Goal: Task Accomplishment & Management: Use online tool/utility

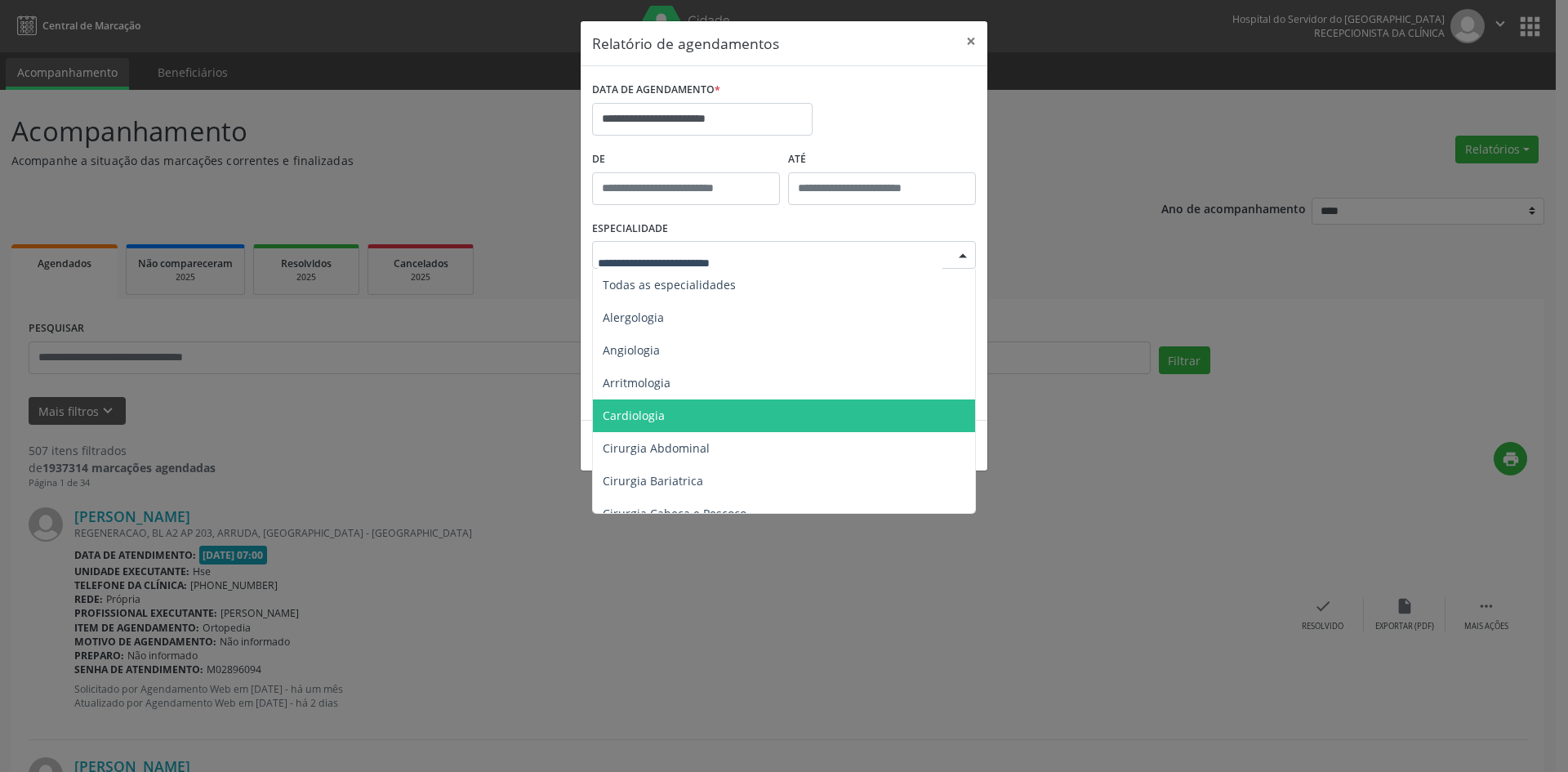
scroll to position [81, 0]
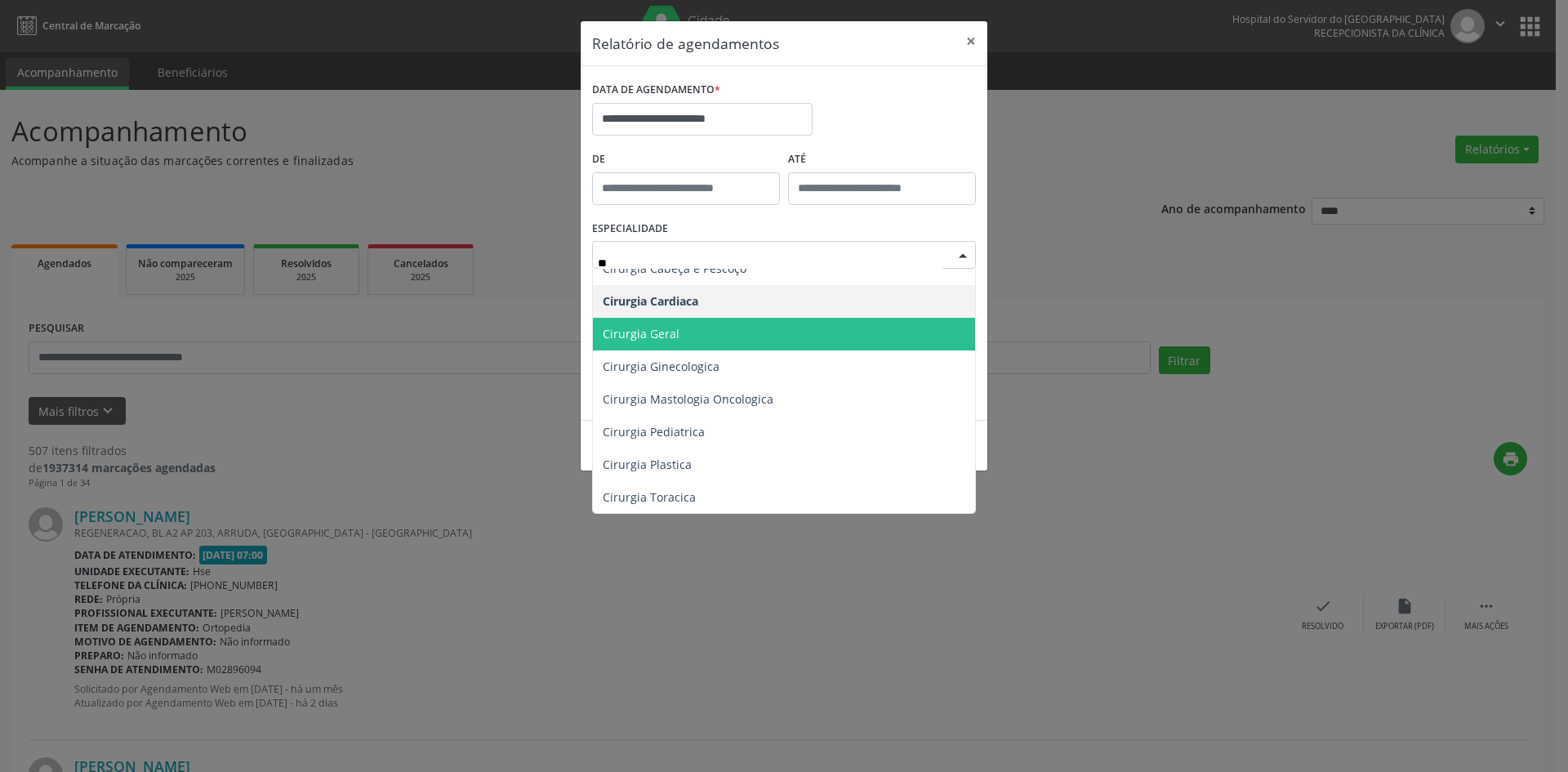
type input "***"
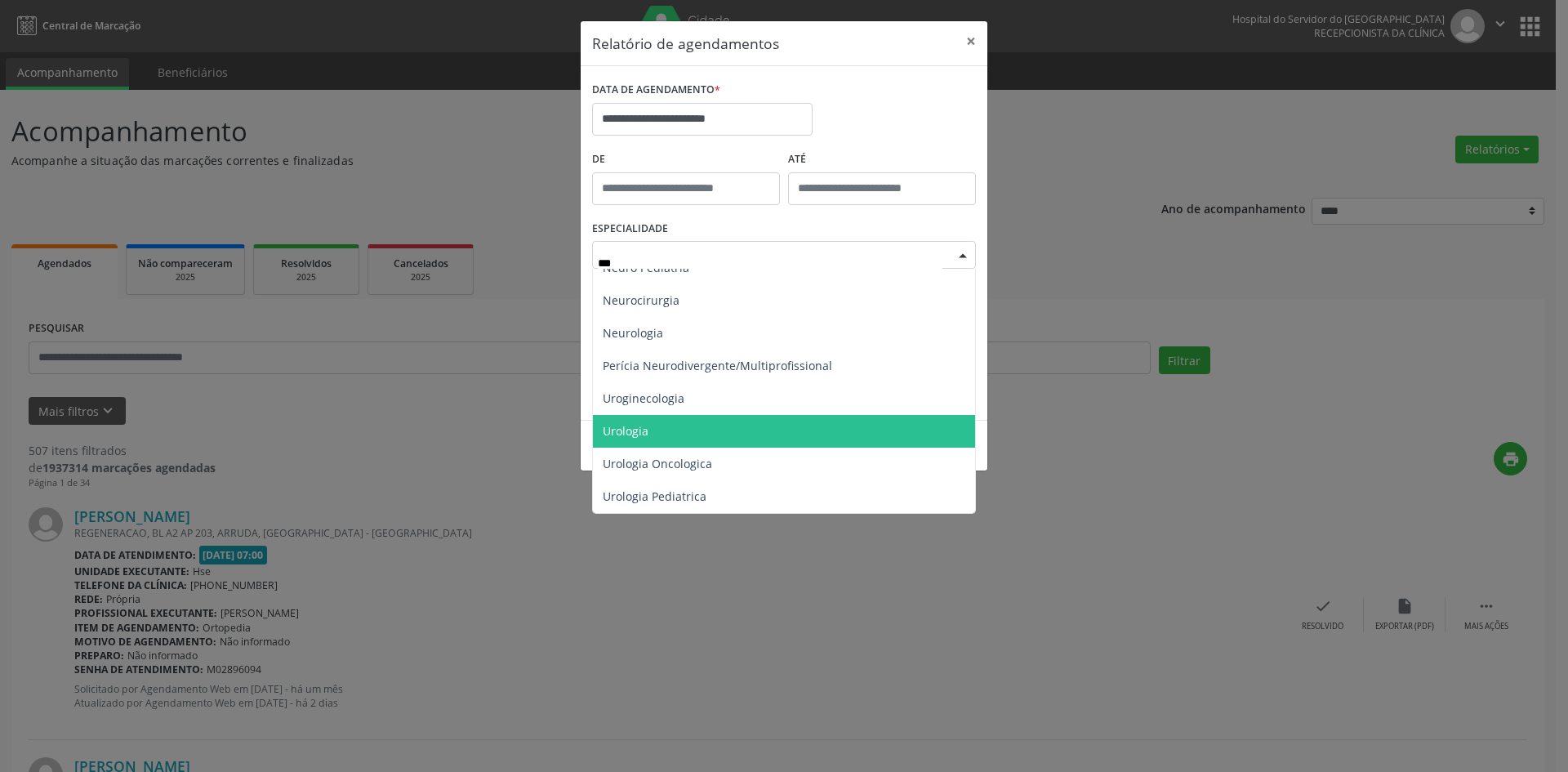
click at [769, 429] on span "Urologia" at bounding box center [784, 430] width 383 height 33
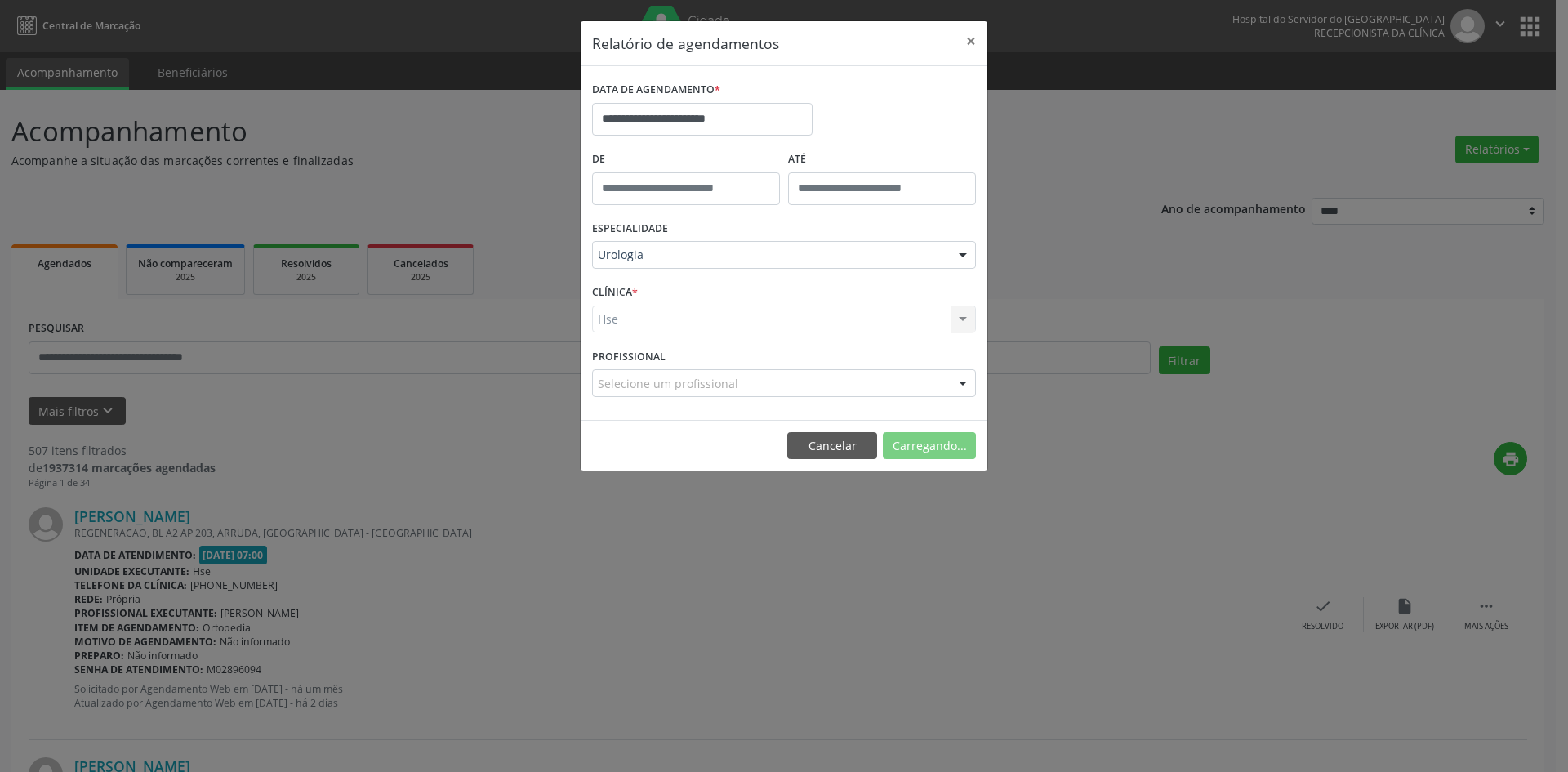
scroll to position [81, 0]
click at [917, 443] on button "Imprimir" at bounding box center [931, 446] width 90 height 28
click at [728, 121] on input "**********" at bounding box center [702, 119] width 220 height 33
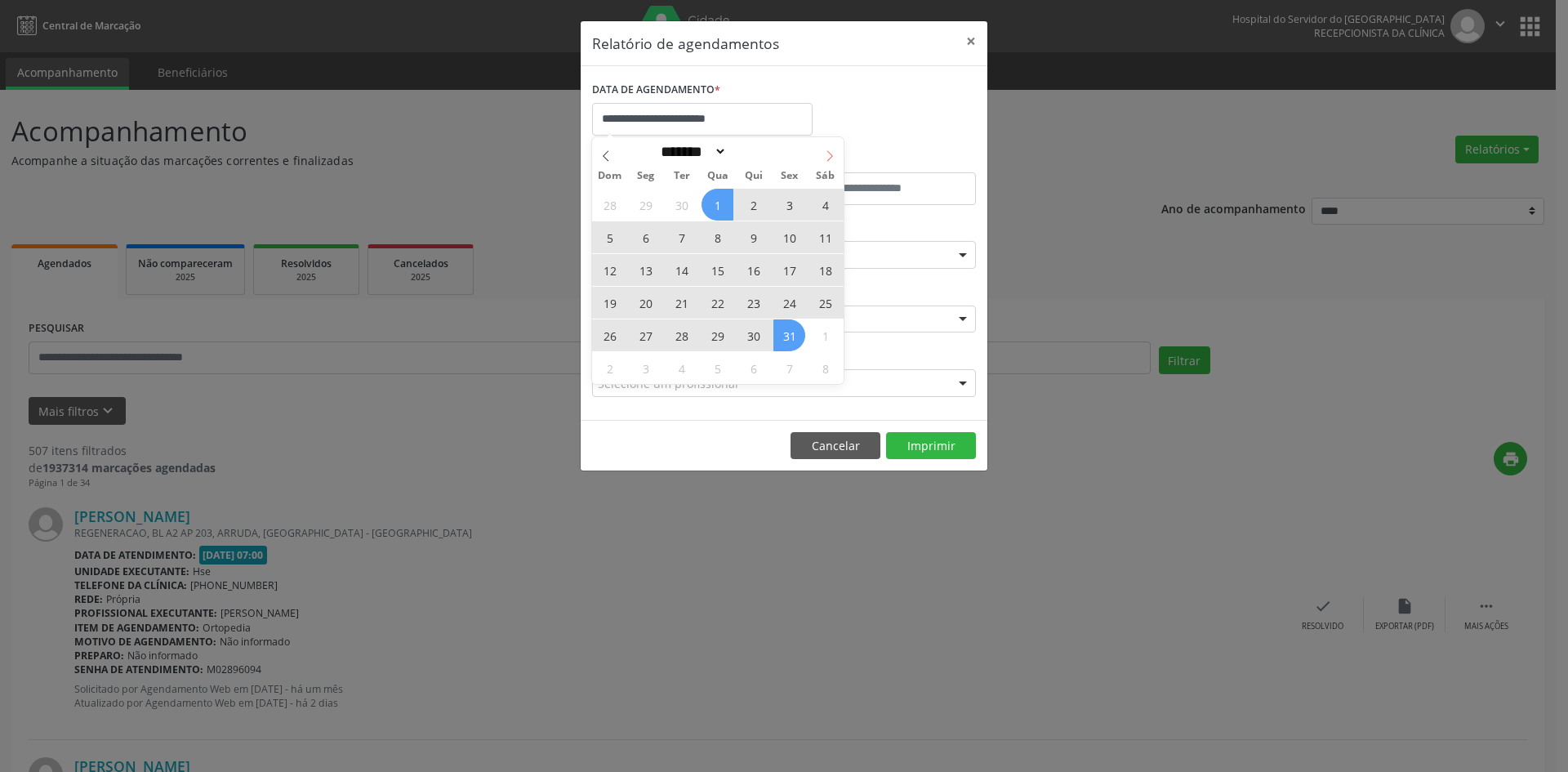
click at [828, 160] on icon at bounding box center [831, 156] width 6 height 11
select select "**"
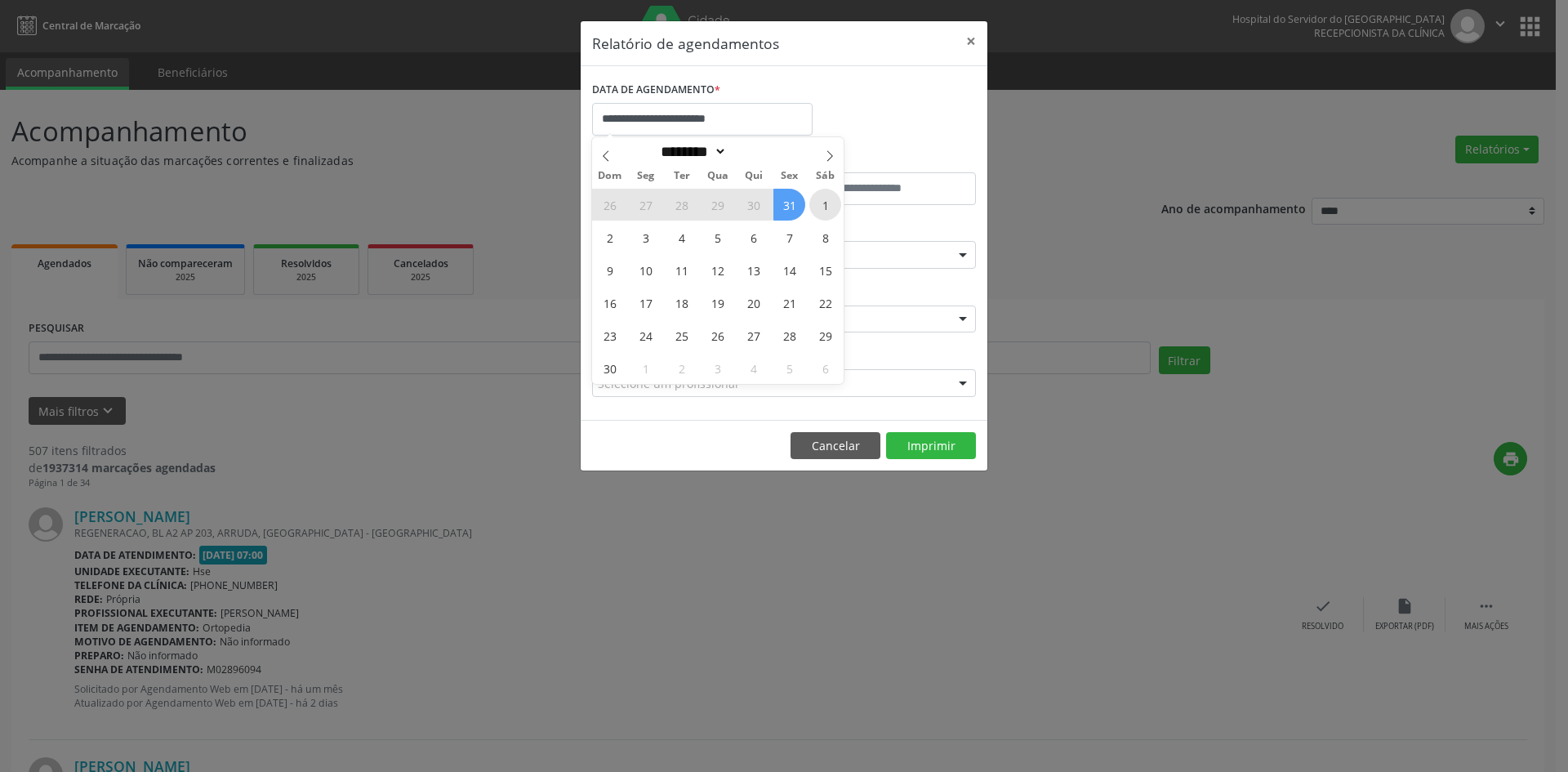
click at [820, 201] on span "1" at bounding box center [825, 204] width 32 height 32
type input "**********"
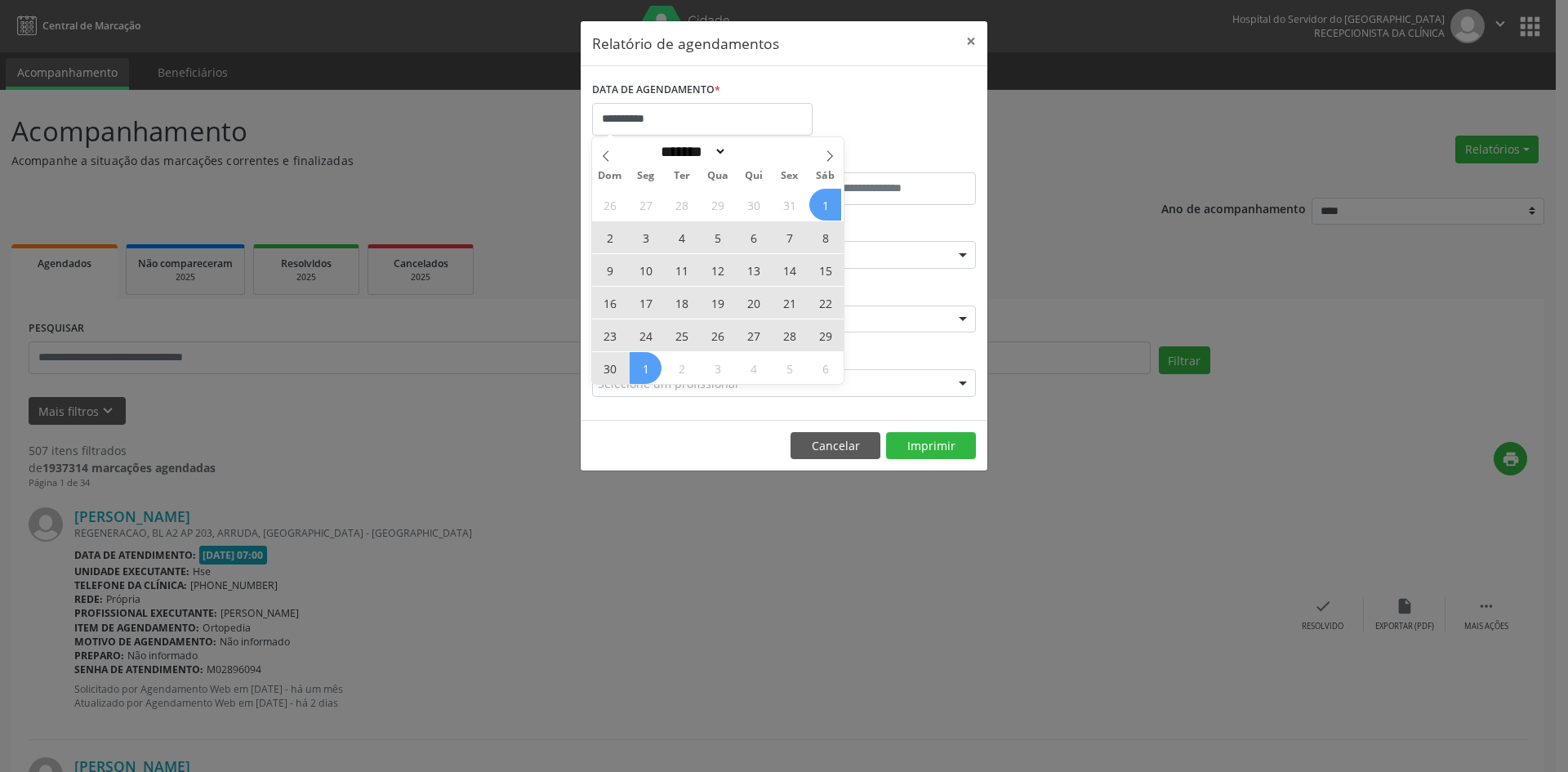
drag, startPoint x: 820, startPoint y: 201, endPoint x: 614, endPoint y: 370, distance: 266.5
click at [614, 370] on div "26 27 28 29 30 31 1 2 3 4 5 6 7 8 9 10 11 12 13 14 15 16 17 18 19 20 21 22 23 2…" at bounding box center [718, 285] width 252 height 196
click at [614, 370] on span "30" at bounding box center [610, 368] width 32 height 32
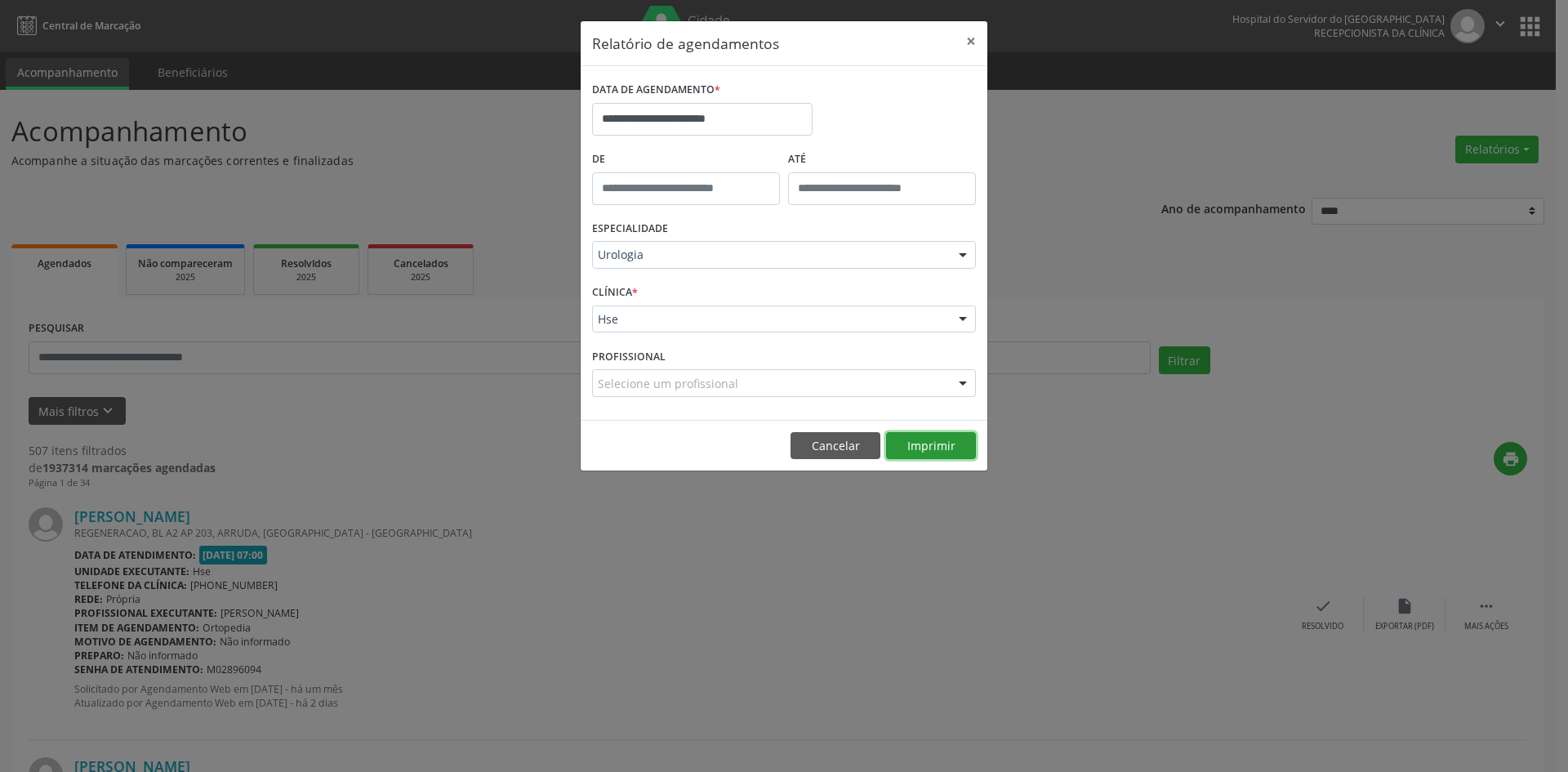
click at [925, 448] on button "Imprimir" at bounding box center [931, 446] width 90 height 28
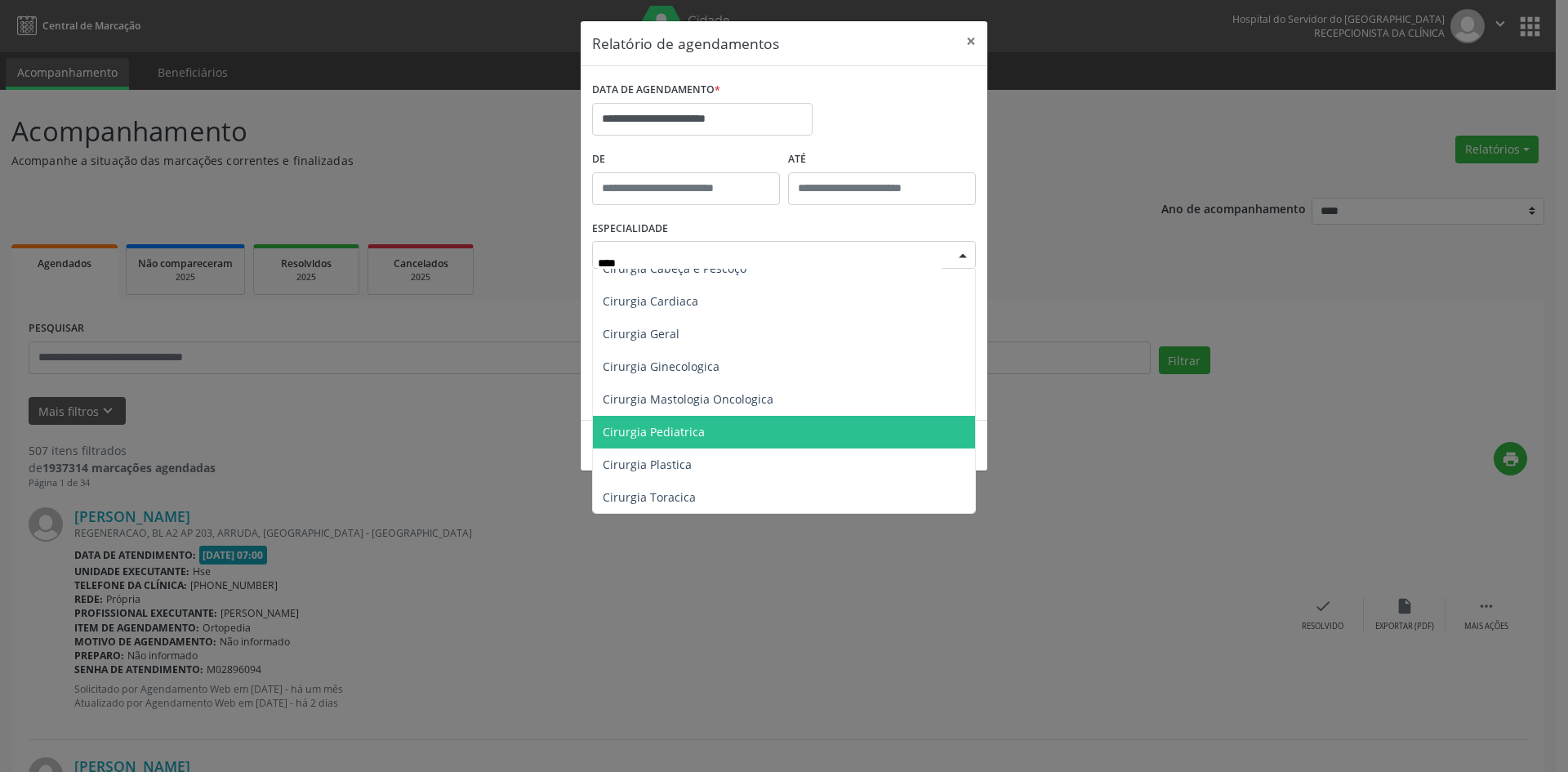
type input "*****"
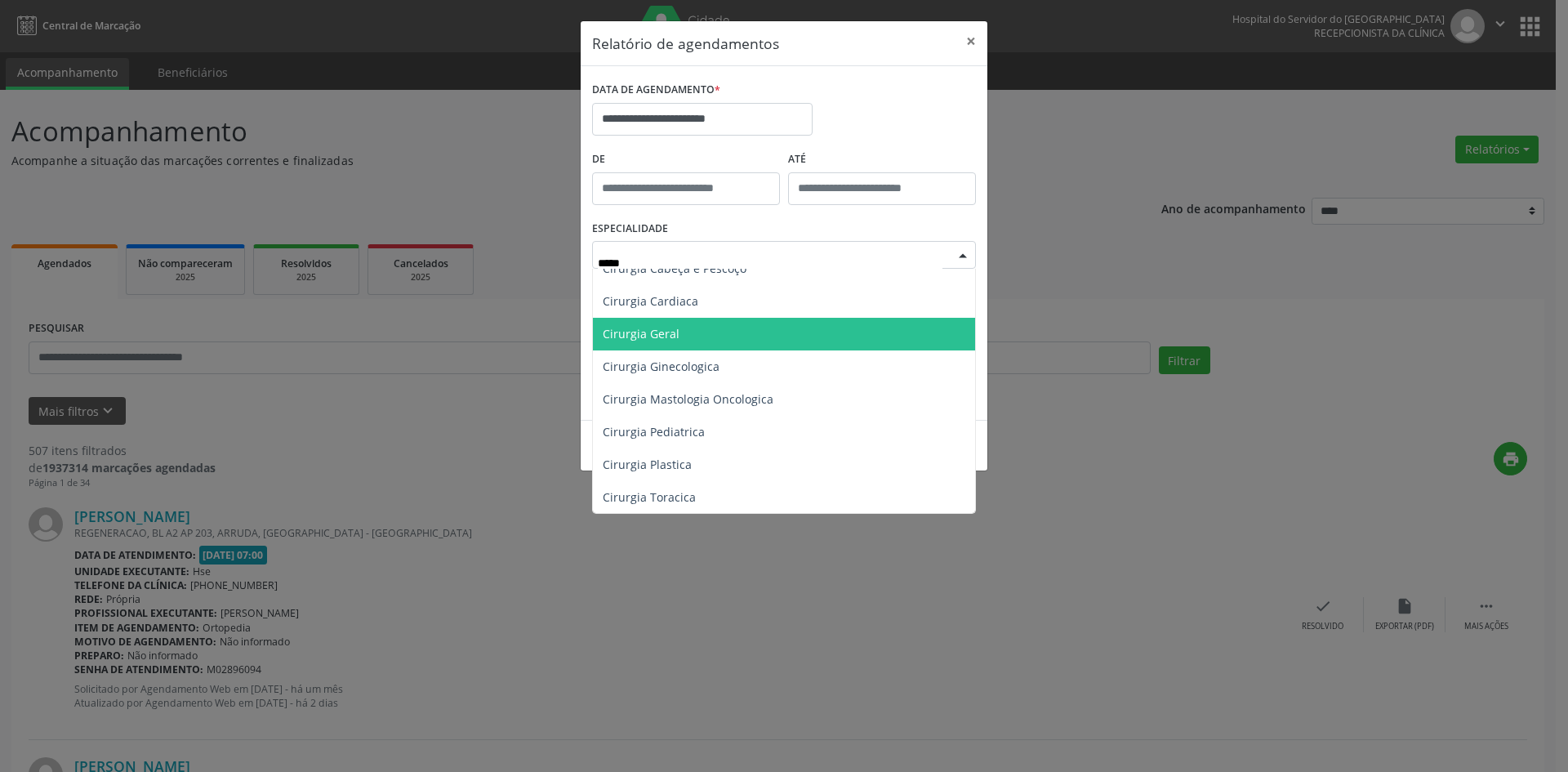
click at [735, 332] on span "Cirurgia Geral" at bounding box center [784, 333] width 383 height 33
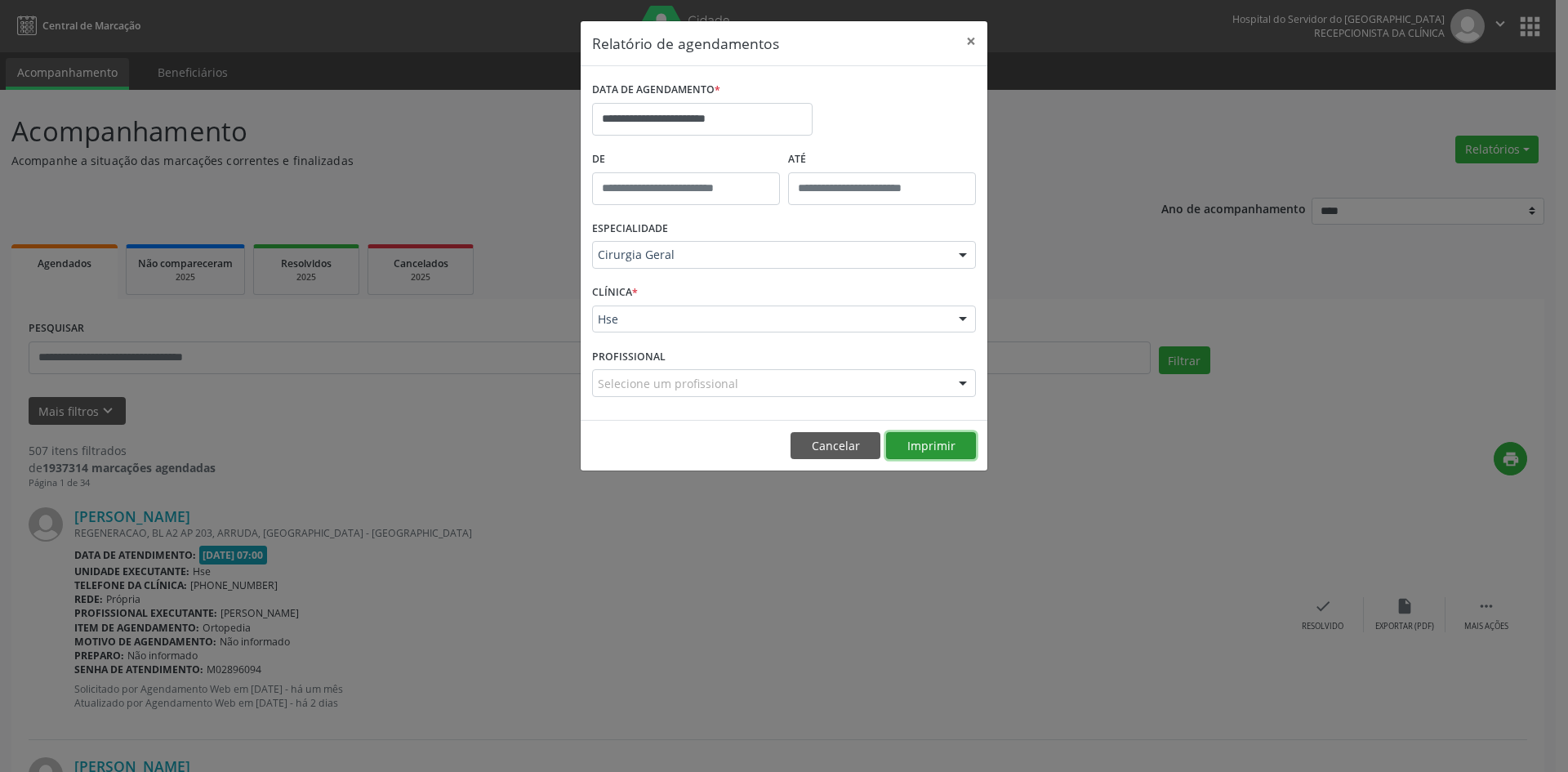
click at [936, 443] on button "Imprimir" at bounding box center [931, 446] width 90 height 28
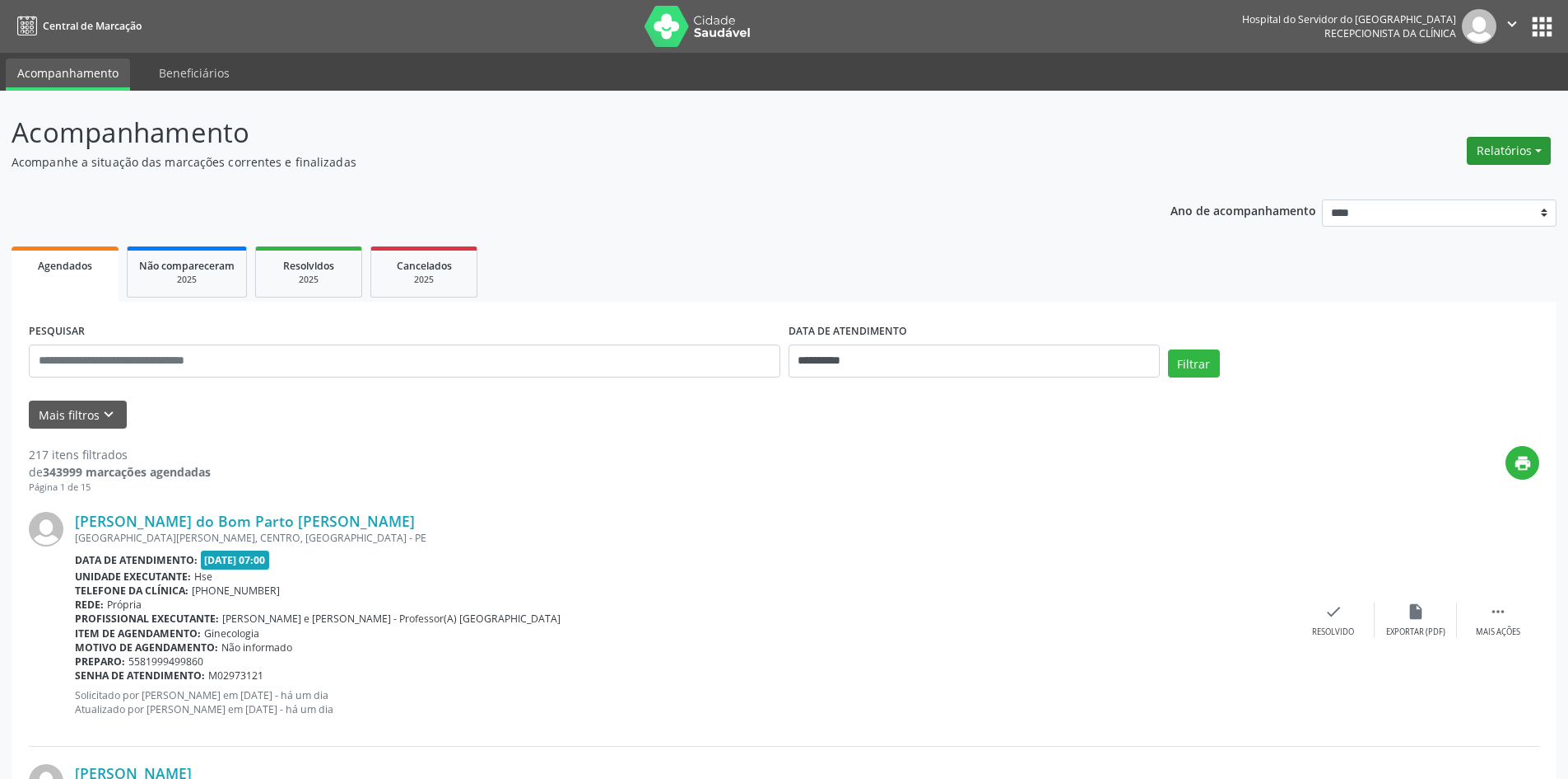
click at [1494, 155] on button "Relatórios" at bounding box center [1509, 151] width 84 height 28
click at [1448, 182] on link "Agendamentos" at bounding box center [1463, 186] width 177 height 23
select select "*"
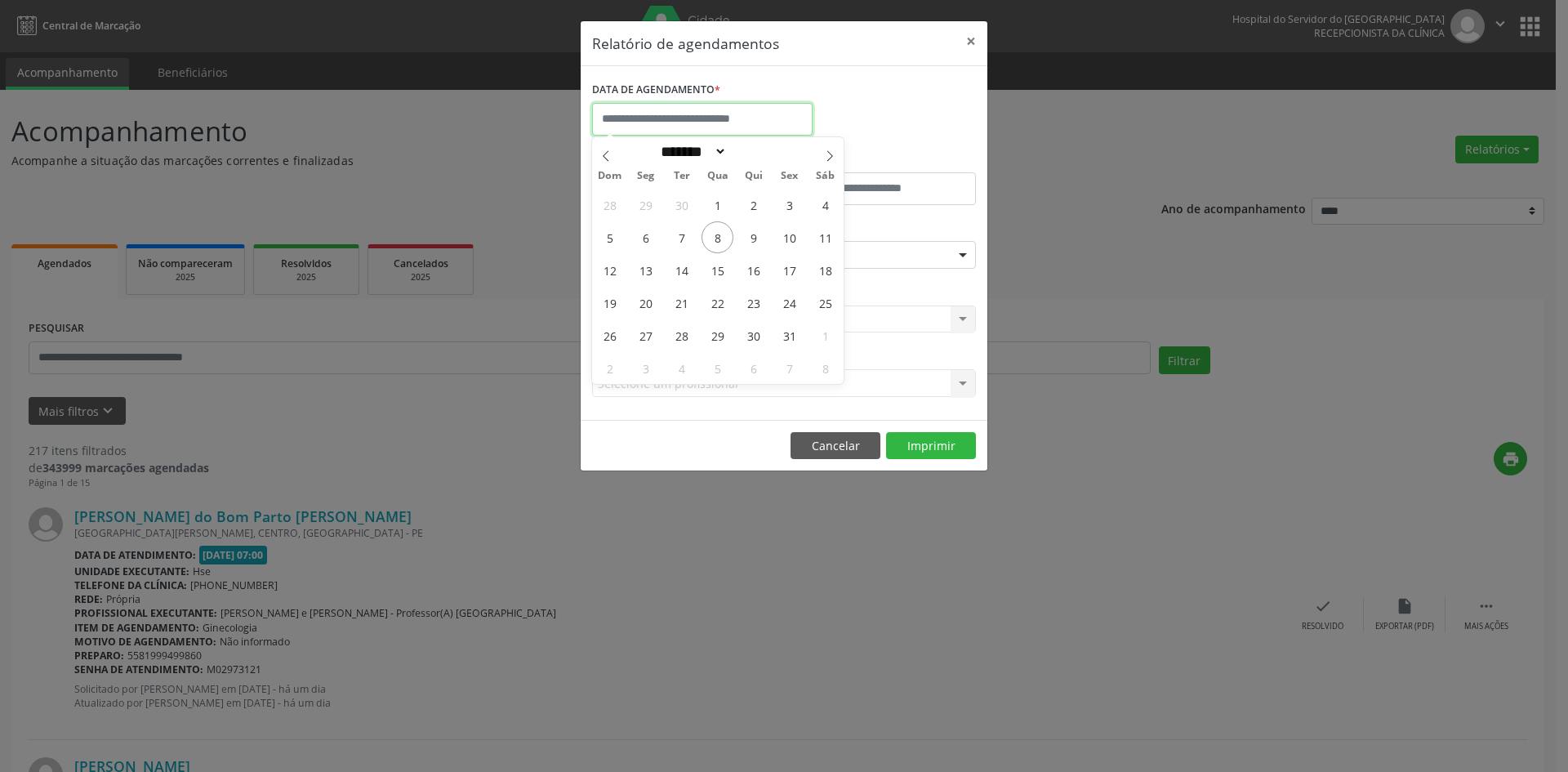
click at [698, 119] on input "text" at bounding box center [702, 119] width 220 height 33
click at [716, 207] on span "1" at bounding box center [718, 204] width 32 height 32
type input "**********"
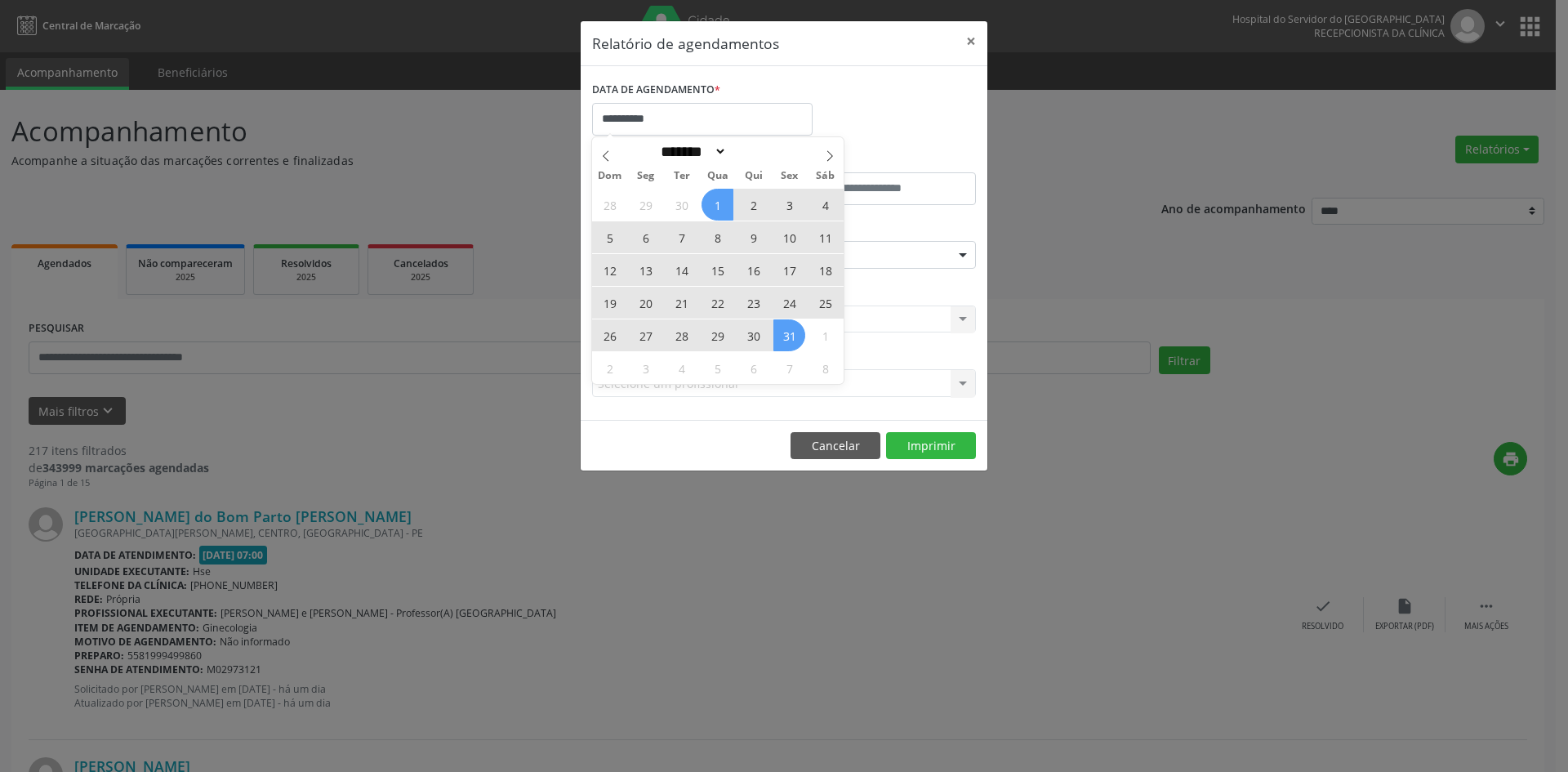
drag, startPoint x: 716, startPoint y: 207, endPoint x: 788, endPoint y: 331, distance: 143.4
click at [788, 331] on div "28 29 30 1 2 3 4 5 6 7 8 9 10 11 12 13 14 15 16 17 18 19 20 21 22 23 24 25 26 2…" at bounding box center [718, 285] width 252 height 196
click at [788, 331] on span "31" at bounding box center [789, 335] width 32 height 32
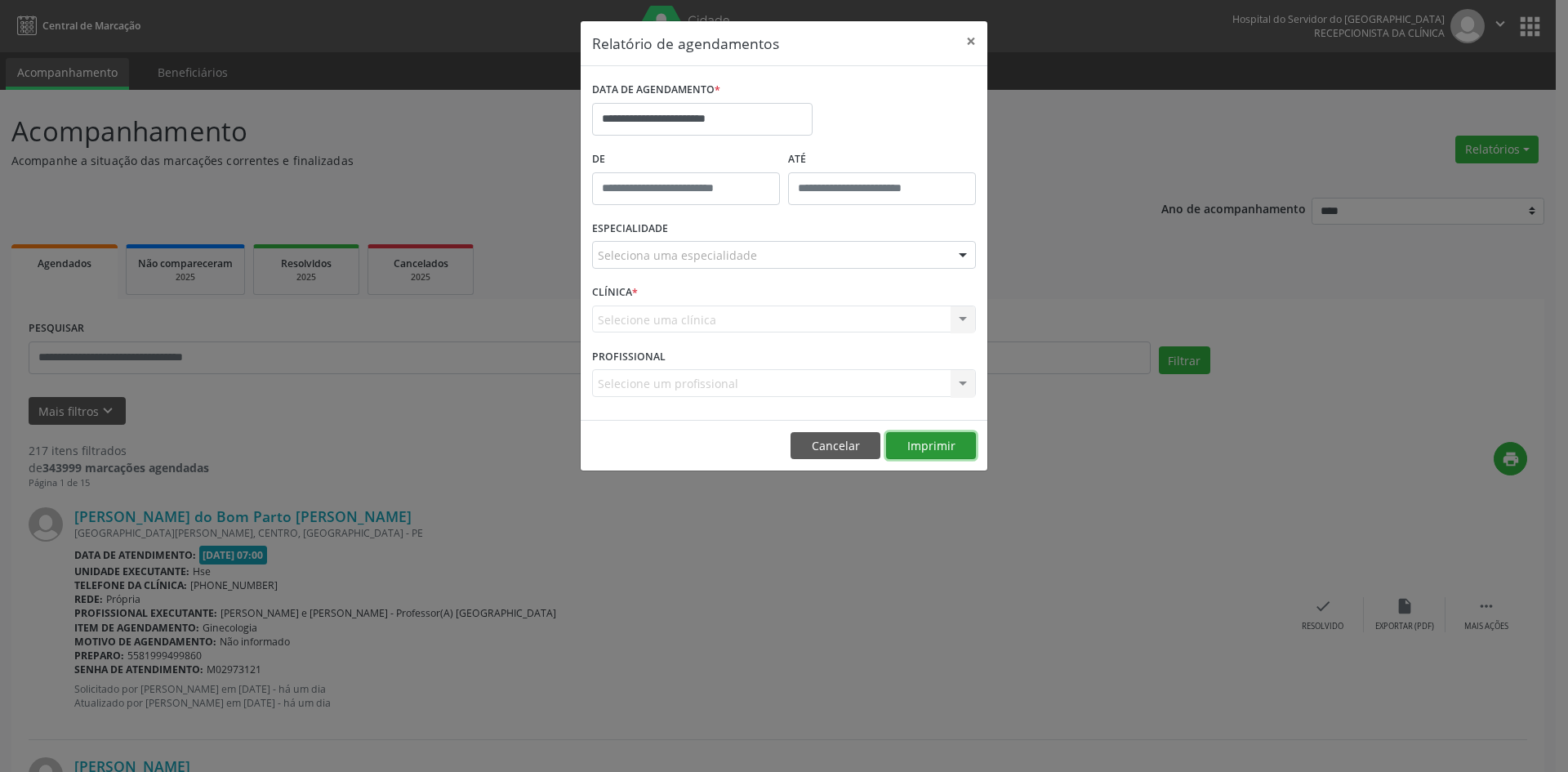
click at [920, 446] on button "Imprimir" at bounding box center [931, 446] width 90 height 28
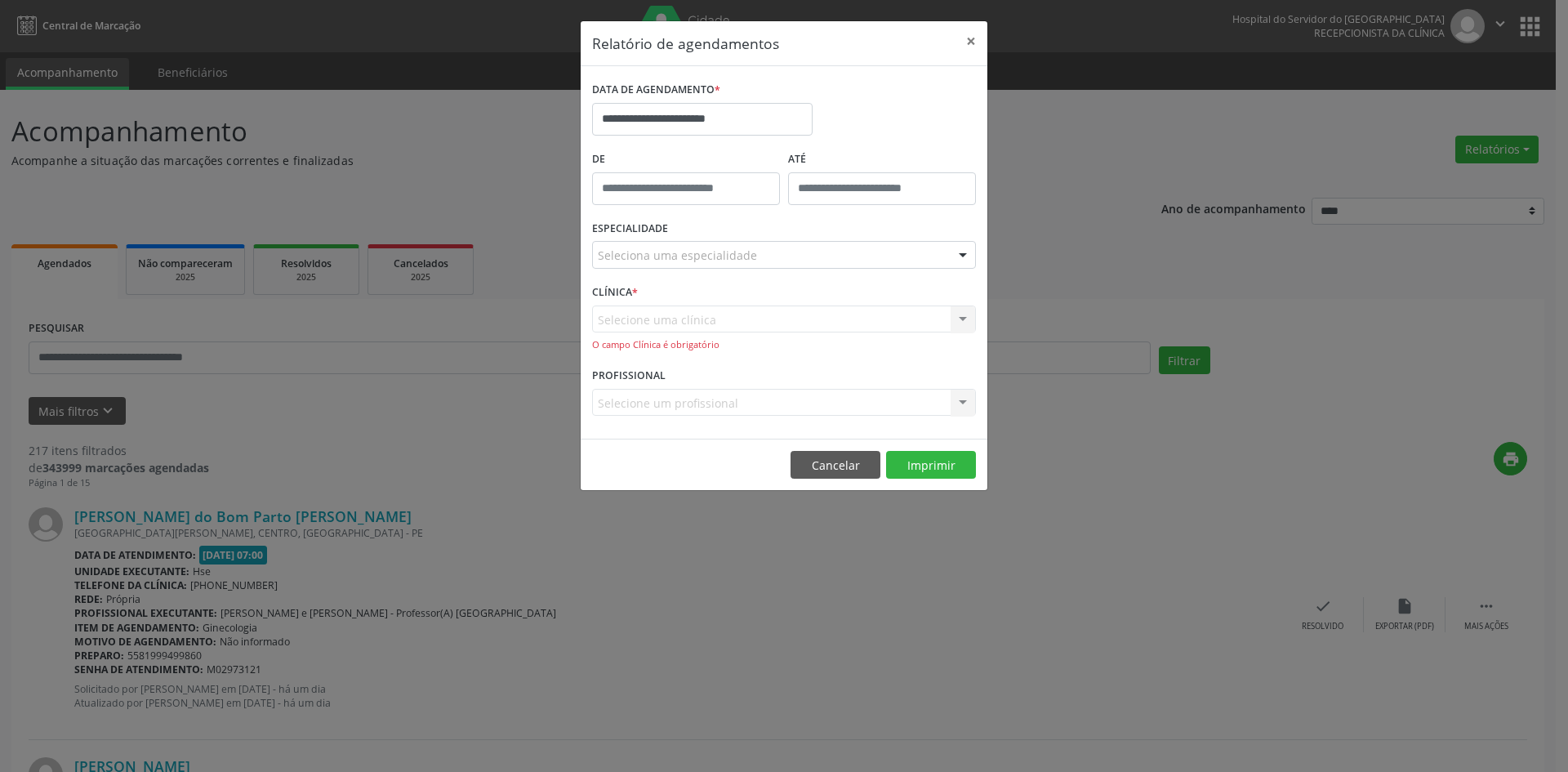
click at [757, 262] on div "Seleciona uma especialidade" at bounding box center [783, 255] width 384 height 28
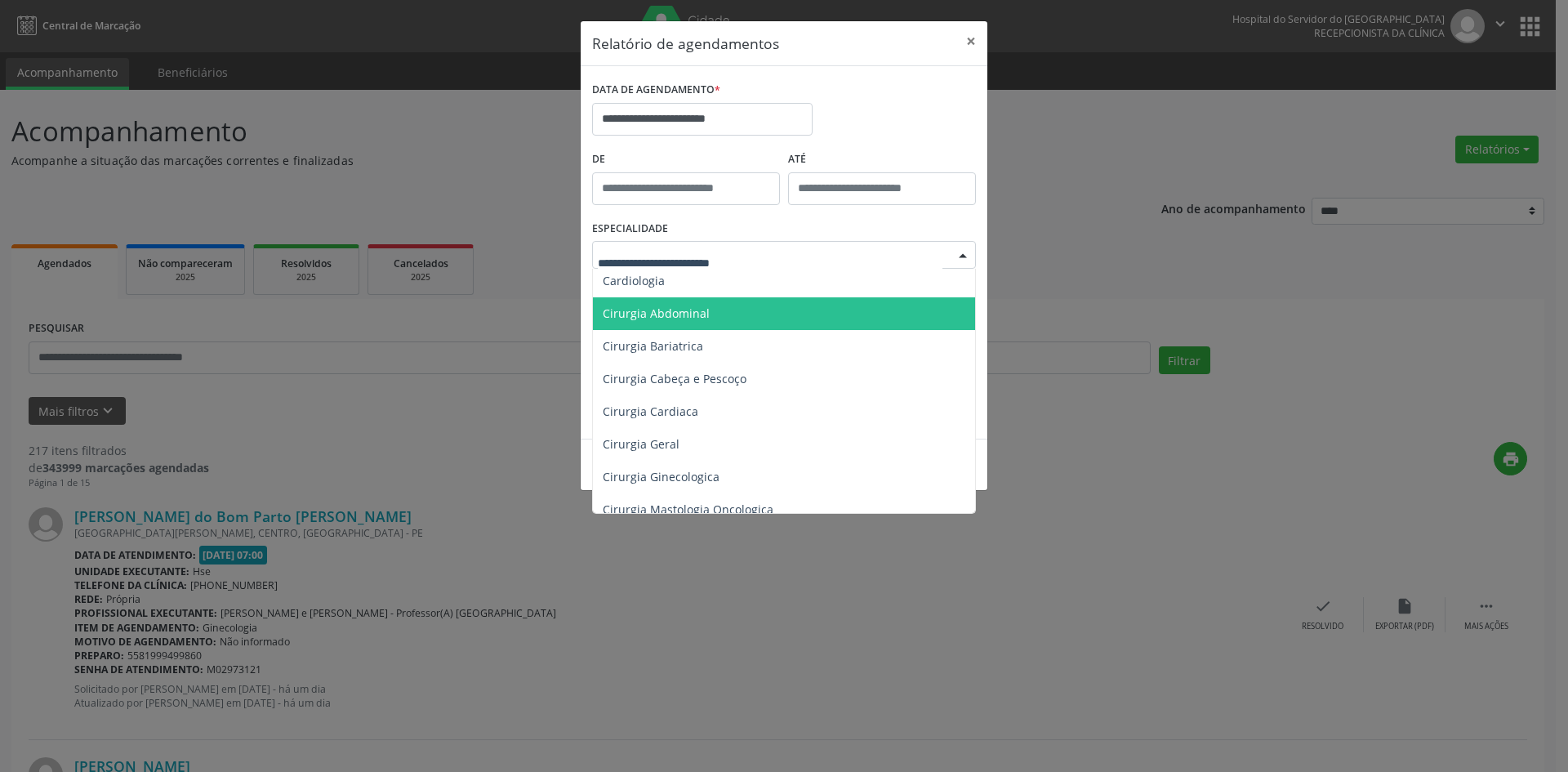
scroll to position [164, 0]
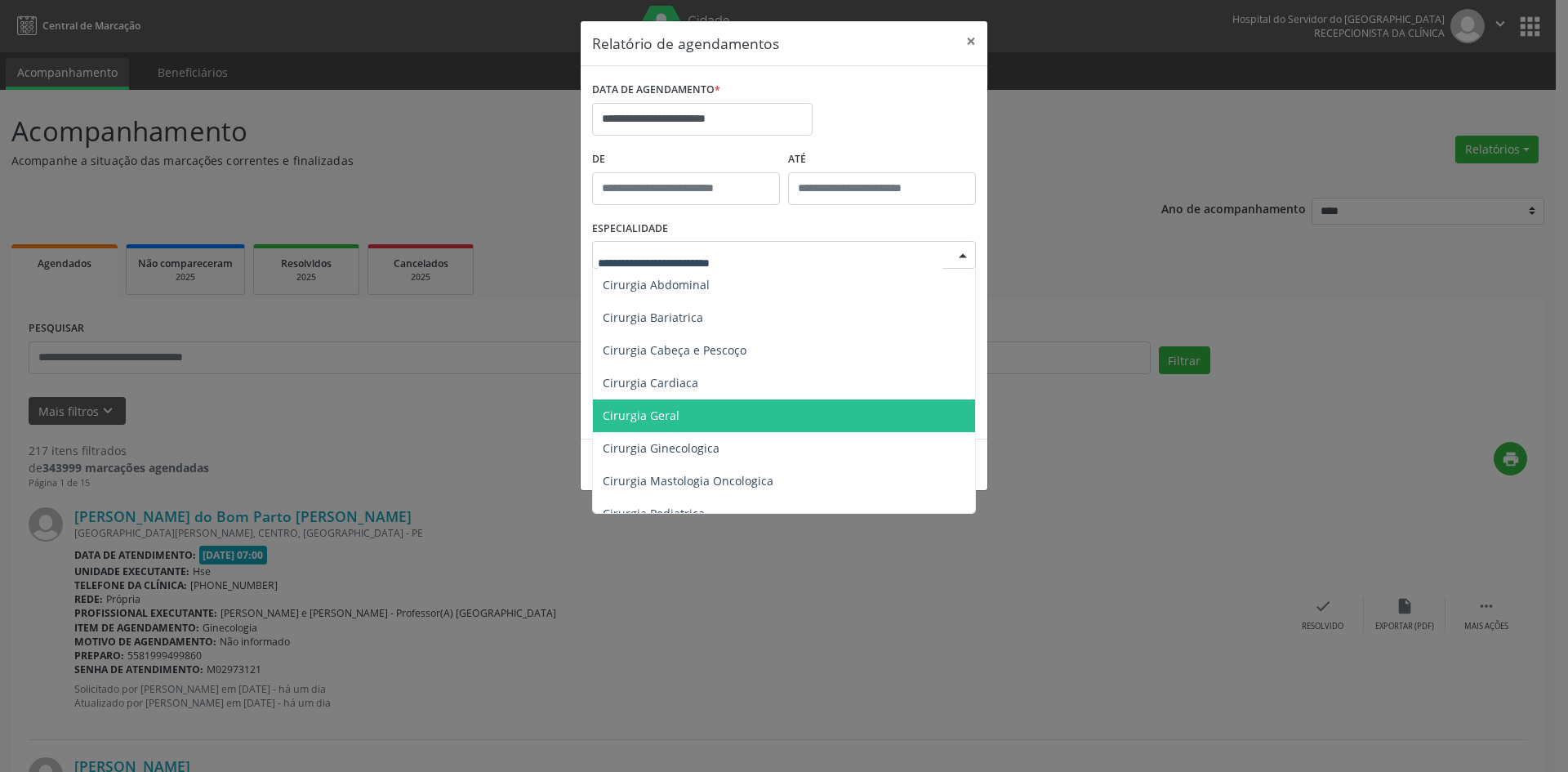
click at [753, 430] on span "Cirurgia Geral" at bounding box center [785, 415] width 385 height 33
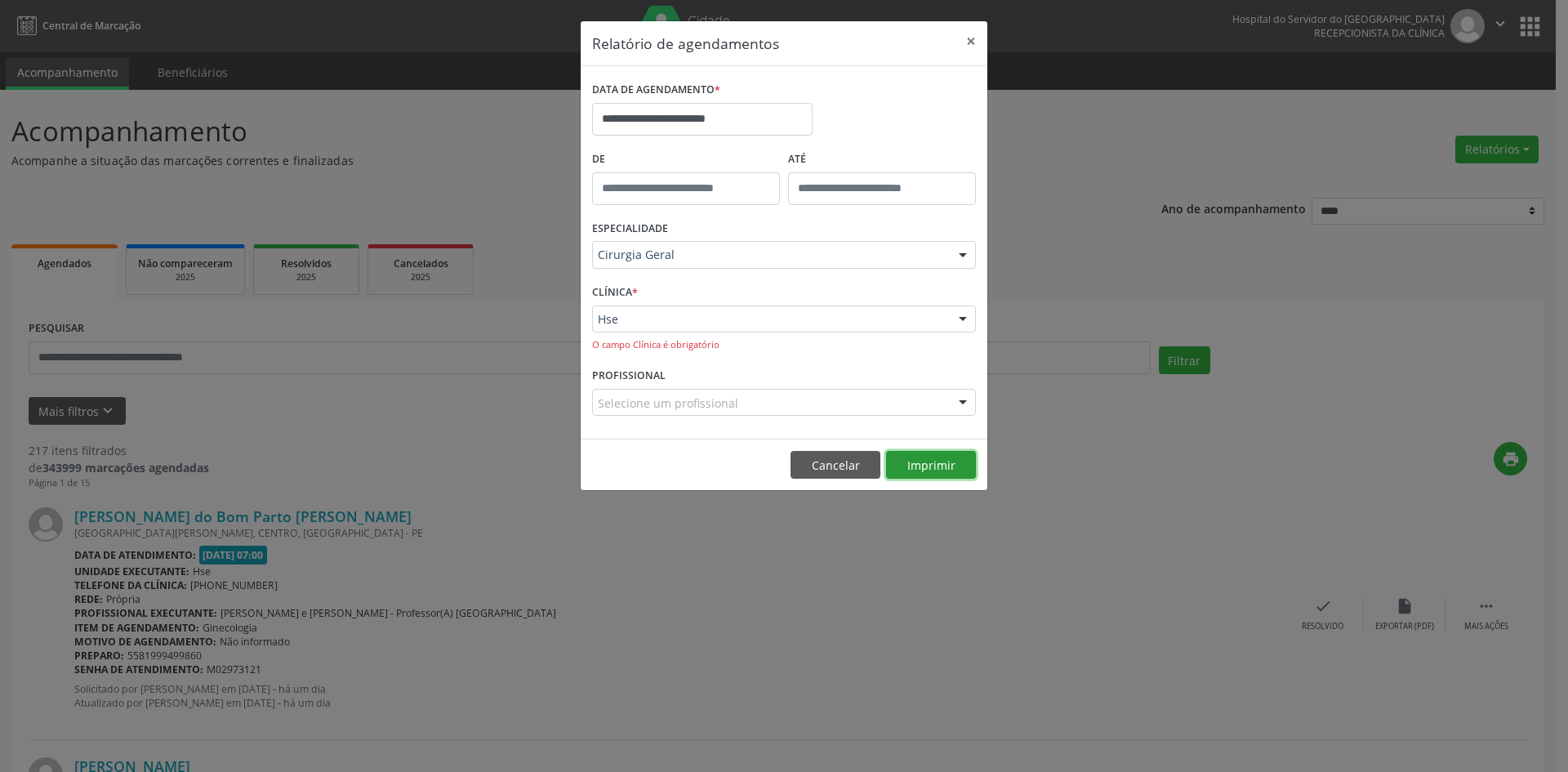
click at [929, 464] on button "Imprimir" at bounding box center [931, 465] width 90 height 28
